Goal: Use online tool/utility

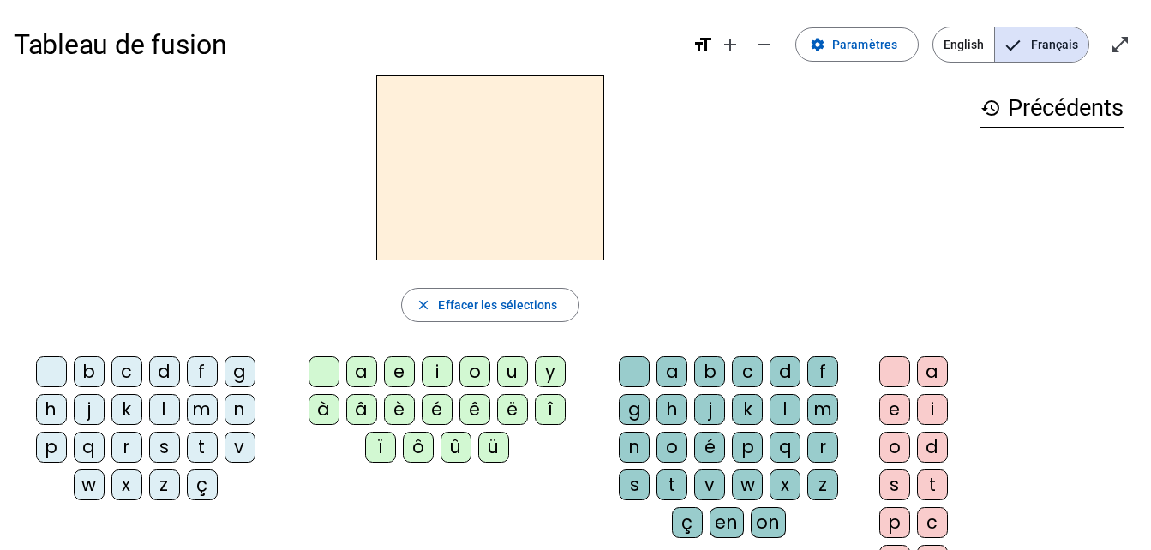
click at [81, 379] on div "b" at bounding box center [89, 372] width 31 height 31
click at [203, 413] on div "m" at bounding box center [202, 409] width 31 height 31
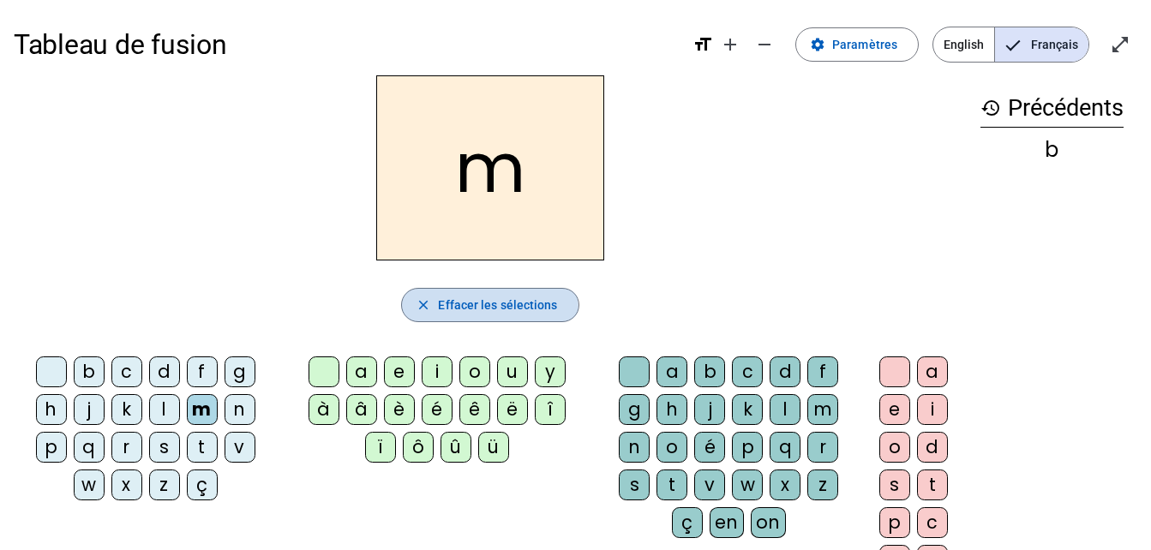
click at [422, 311] on mat-icon "close" at bounding box center [423, 304] width 15 height 15
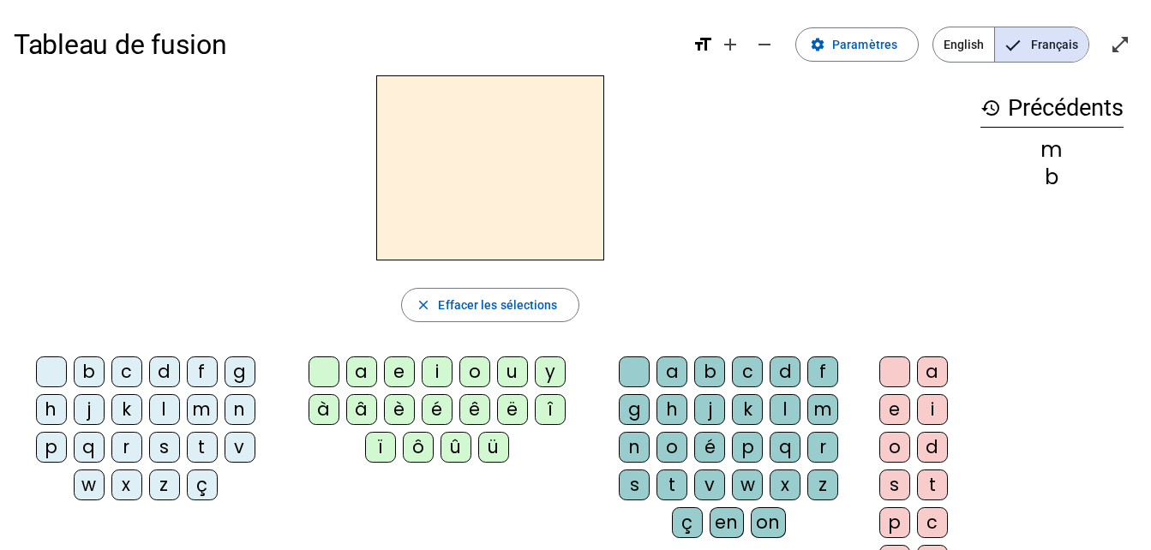
click at [92, 369] on div "b" at bounding box center [89, 372] width 31 height 31
click at [358, 371] on div "a" at bounding box center [361, 372] width 31 height 31
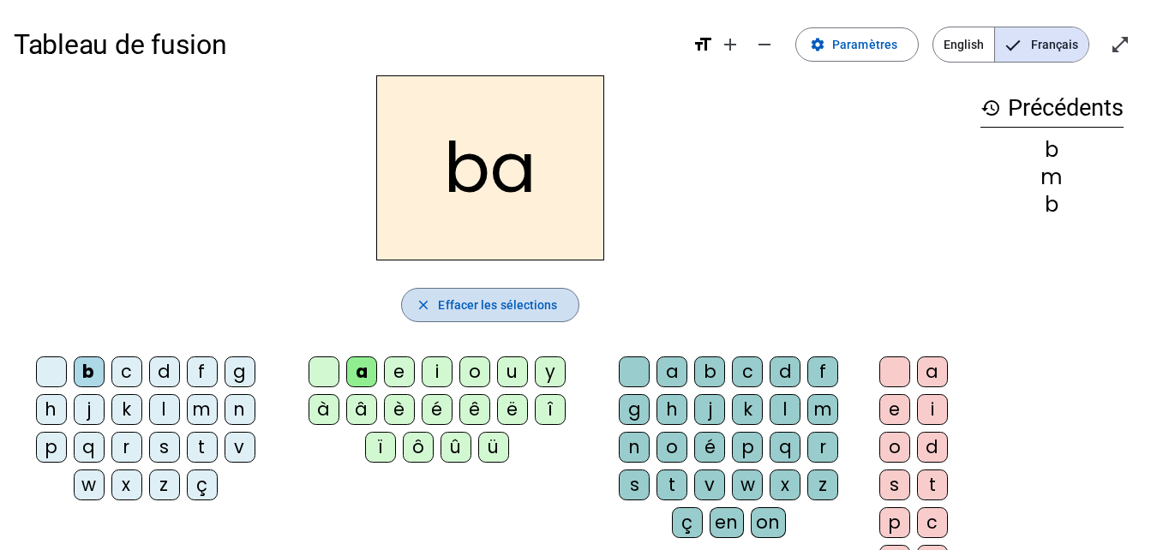
click at [446, 291] on span "button" at bounding box center [490, 305] width 176 height 41
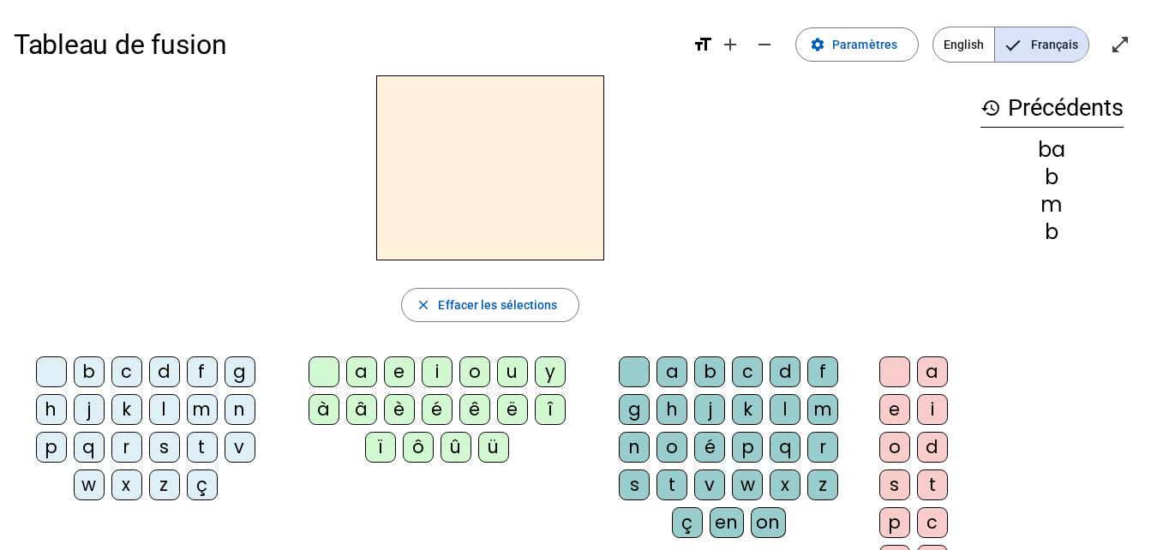
click at [166, 383] on div "d" at bounding box center [164, 372] width 31 height 31
click at [359, 371] on div "a" at bounding box center [361, 372] width 31 height 31
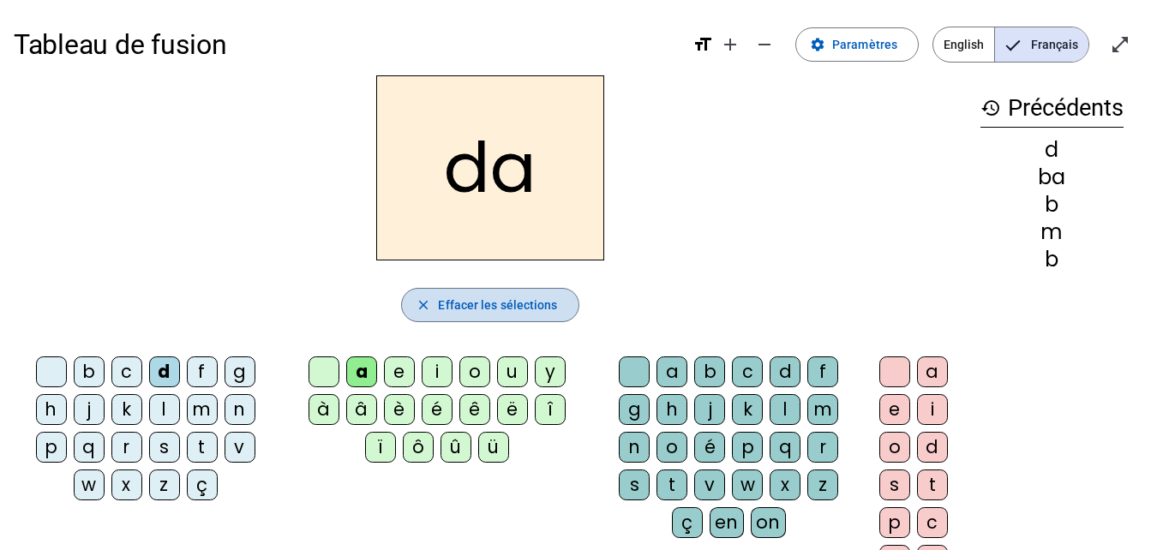
click at [420, 310] on mat-icon "close" at bounding box center [423, 304] width 15 height 15
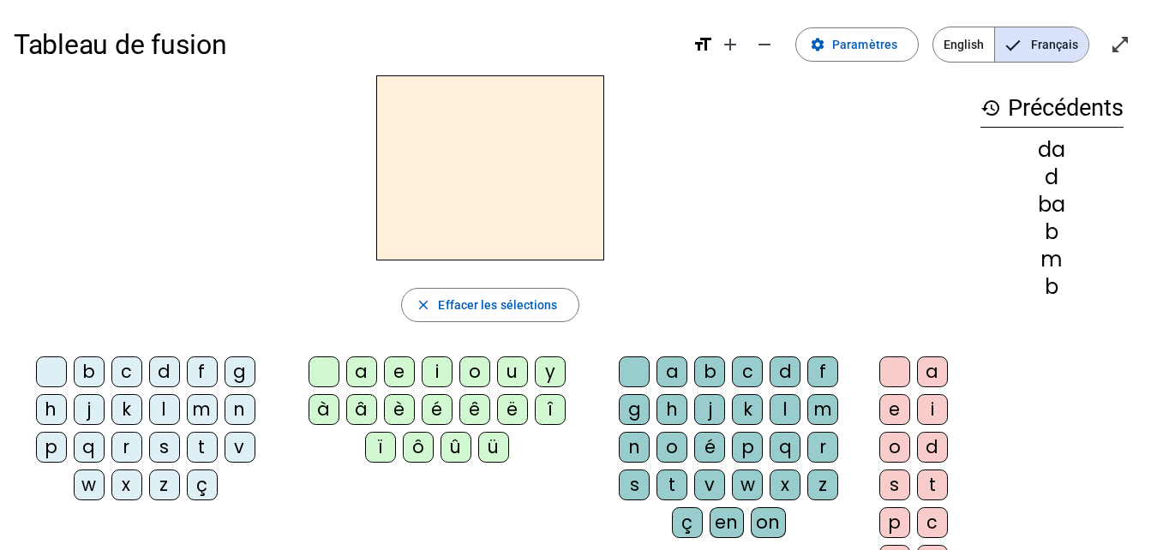
click at [171, 449] on div "s" at bounding box center [164, 447] width 31 height 31
click at [362, 362] on div "a" at bounding box center [361, 372] width 31 height 31
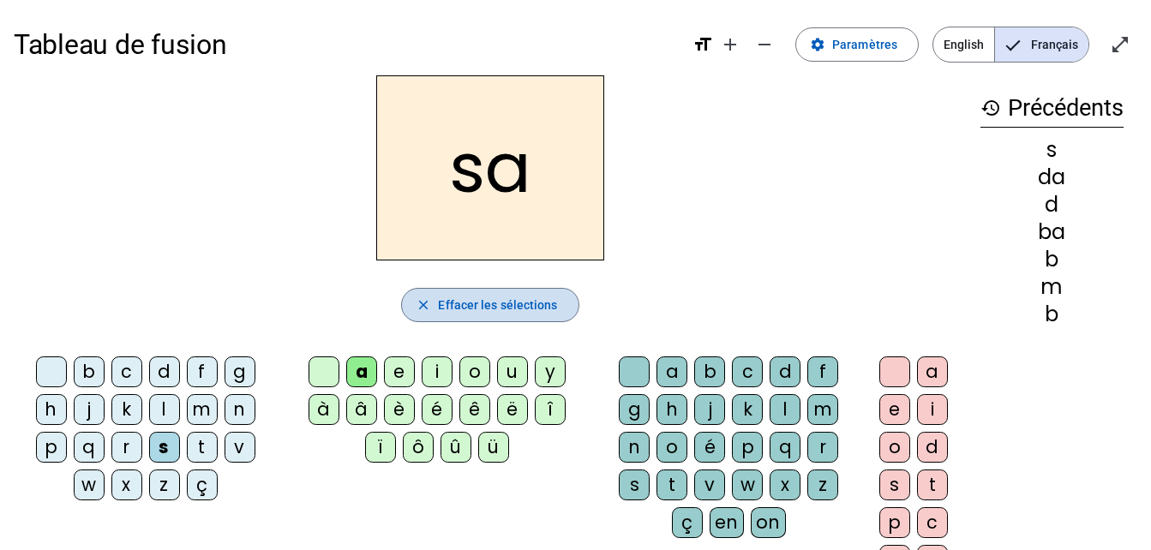
click at [447, 308] on span "Effacer les sélections" at bounding box center [497, 305] width 119 height 21
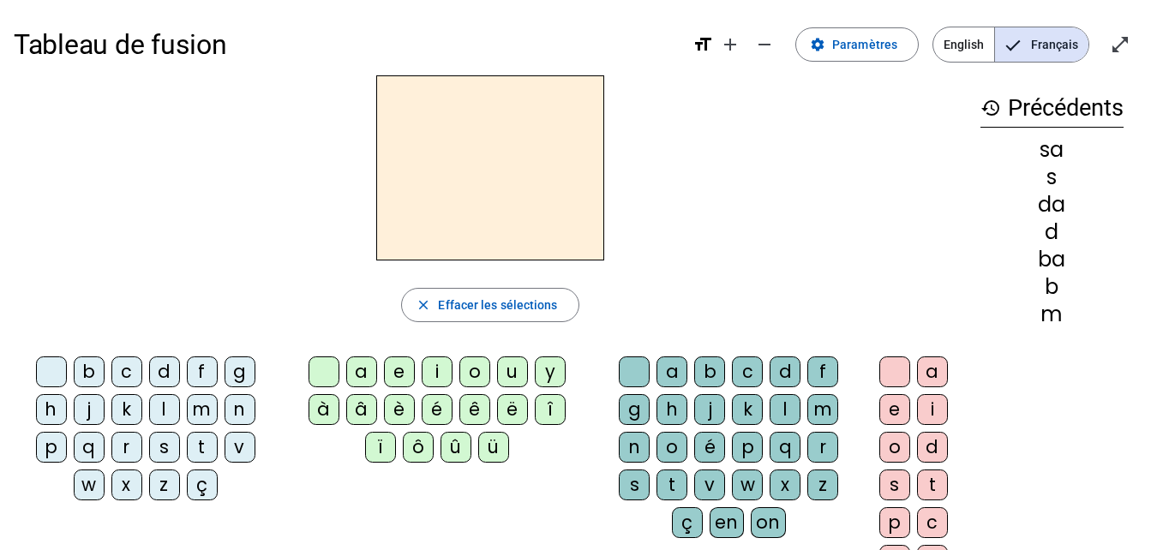
click at [199, 445] on div "t" at bounding box center [202, 447] width 31 height 31
click at [394, 375] on div "e" at bounding box center [399, 372] width 31 height 31
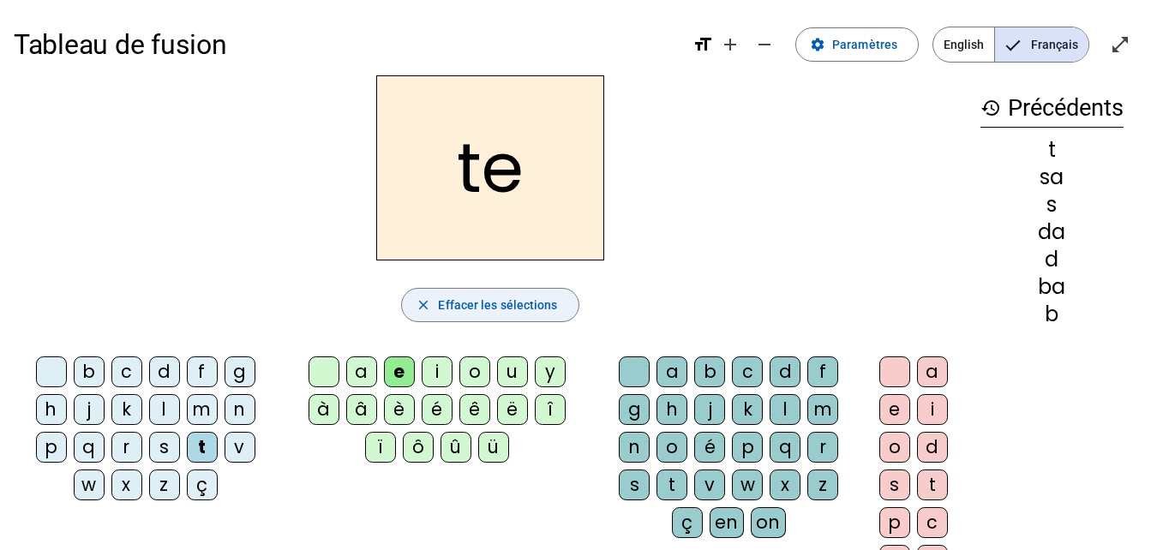
click at [537, 325] on span "button" at bounding box center [490, 305] width 176 height 41
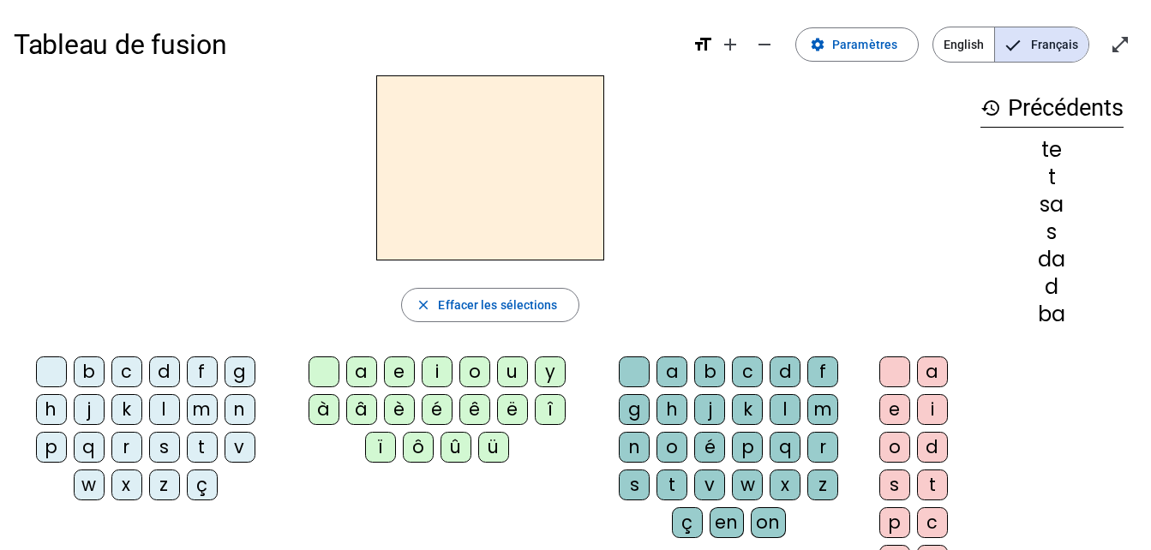
click at [167, 413] on div "l" at bounding box center [164, 409] width 31 height 31
click at [372, 372] on div "a" at bounding box center [361, 372] width 31 height 31
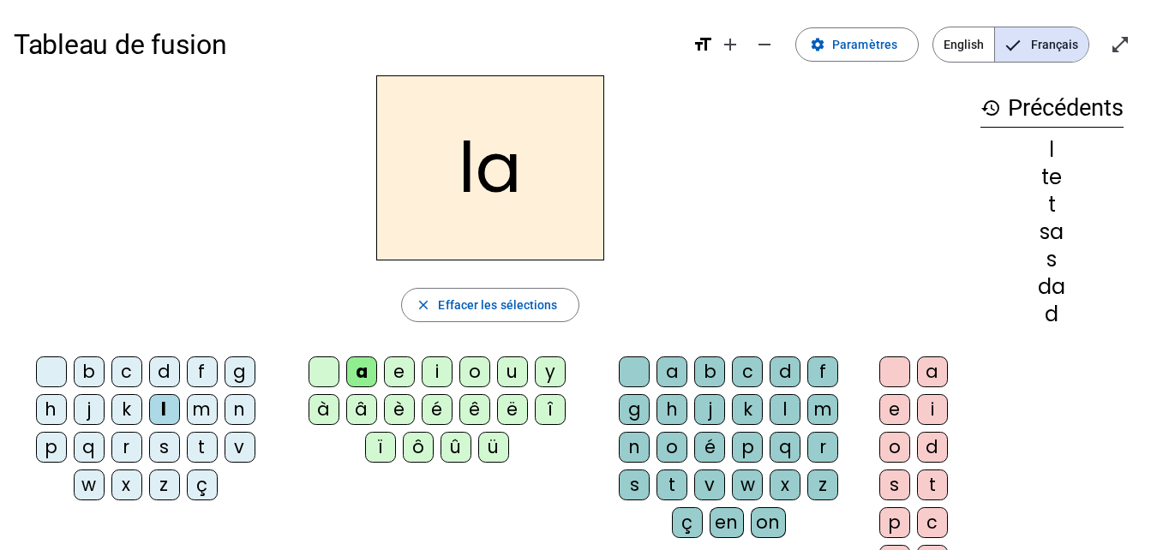
click at [397, 369] on div "e" at bounding box center [399, 372] width 31 height 31
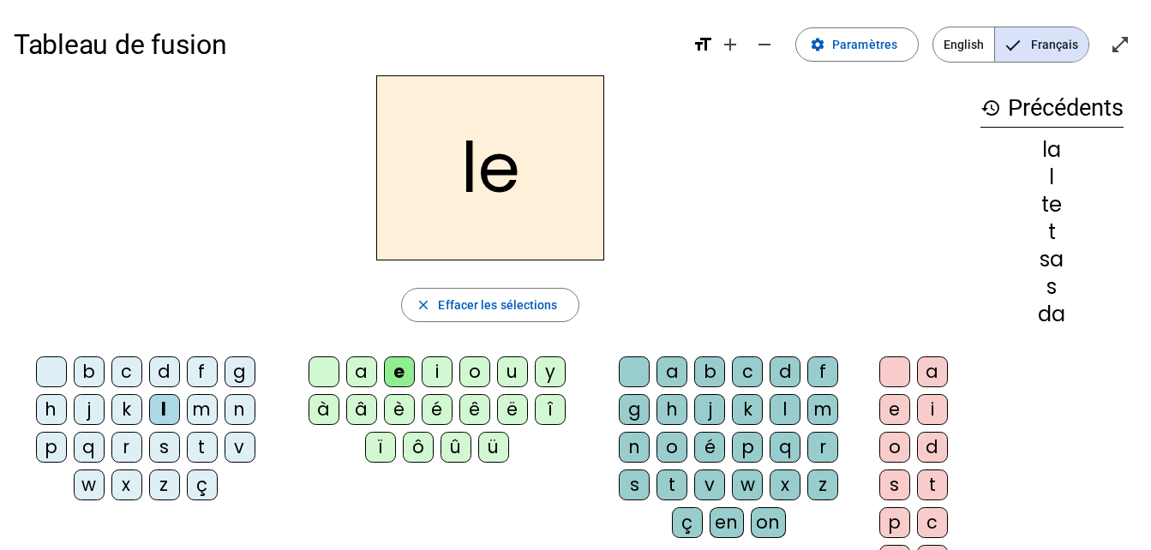
click at [503, 381] on div "u" at bounding box center [512, 372] width 31 height 31
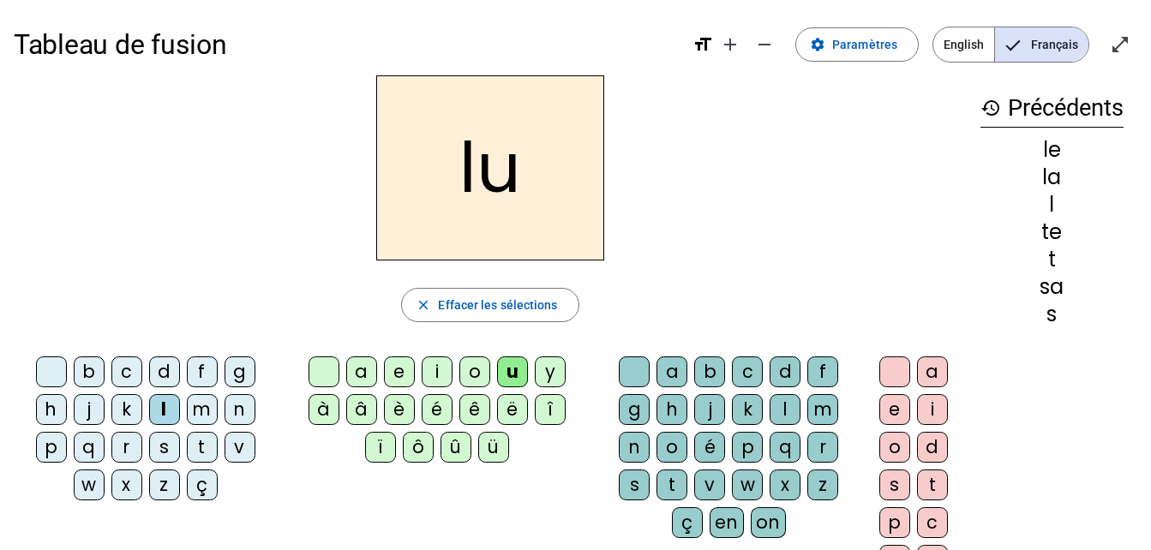
click at [164, 380] on div "d" at bounding box center [164, 372] width 31 height 31
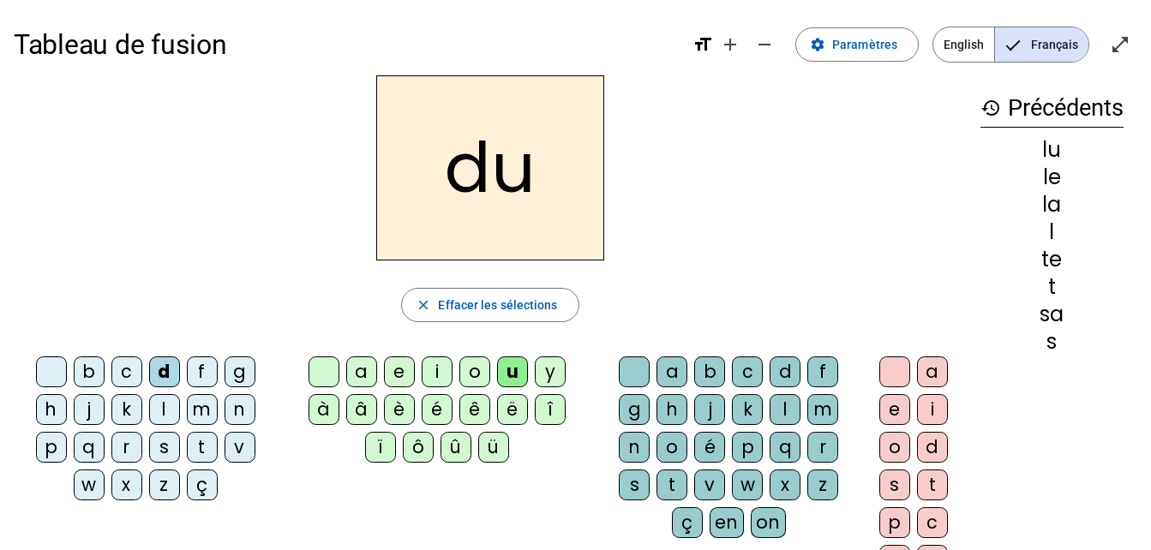
click at [196, 452] on div "t" at bounding box center [202, 447] width 31 height 31
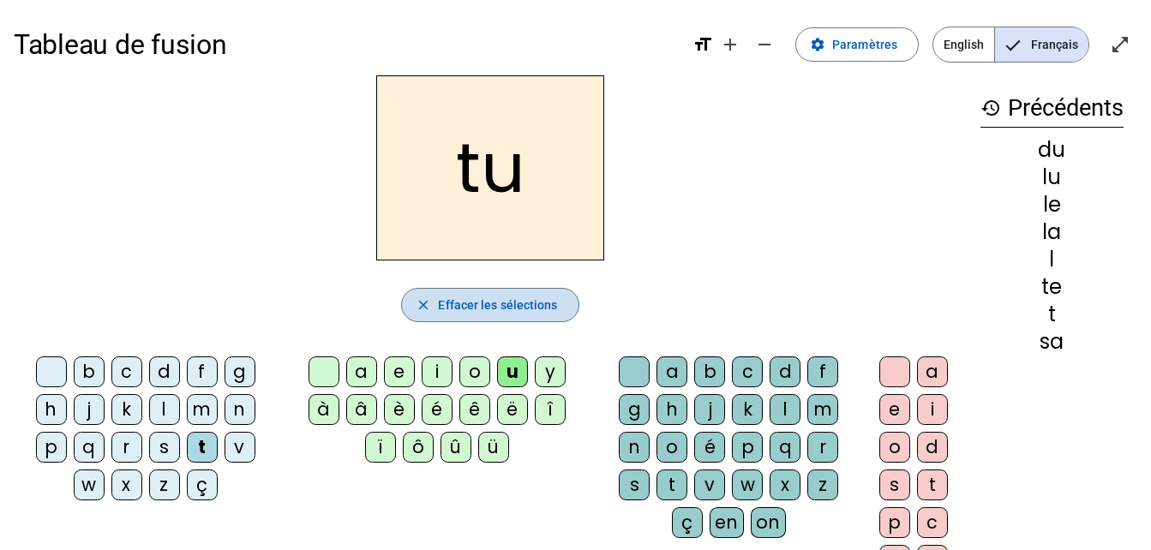
click at [447, 318] on span "button" at bounding box center [490, 305] width 176 height 41
